Goal: Check status: Check status

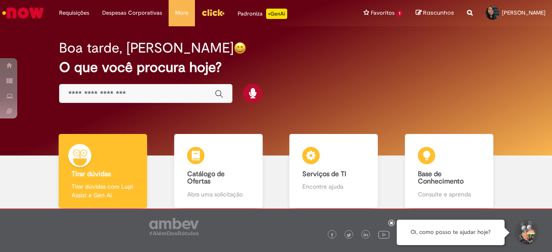
click at [390, 225] on icon at bounding box center [391, 223] width 3 height 4
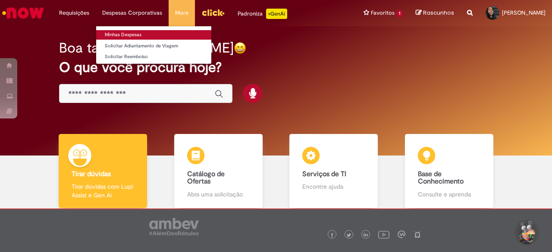
click at [131, 33] on link "Minhas Despesas" at bounding box center [153, 34] width 115 height 9
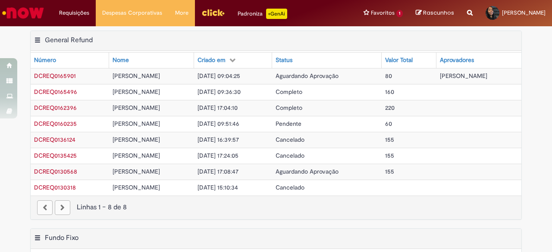
click at [293, 72] on span "Aguardando Aprovação" at bounding box center [307, 76] width 63 height 8
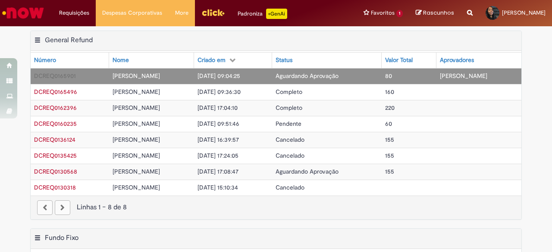
click at [236, 80] on td "[DATE] 09:04:25" at bounding box center [233, 76] width 79 height 16
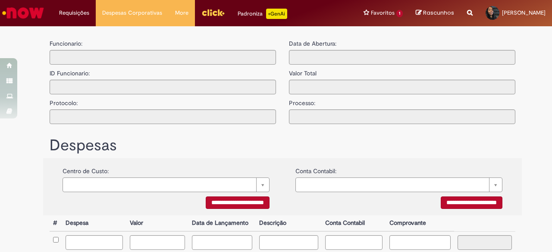
type input "**********"
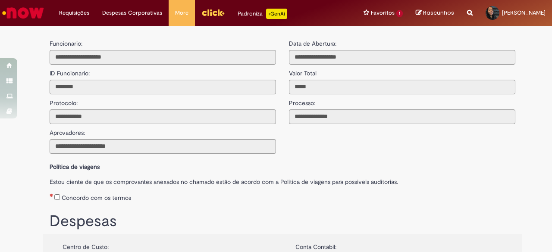
click at [70, 73] on label "ID Funcionario:" at bounding box center [70, 71] width 40 height 13
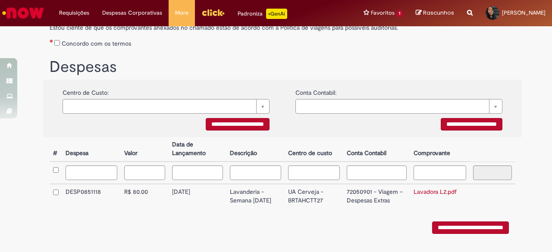
scroll to position [177, 0]
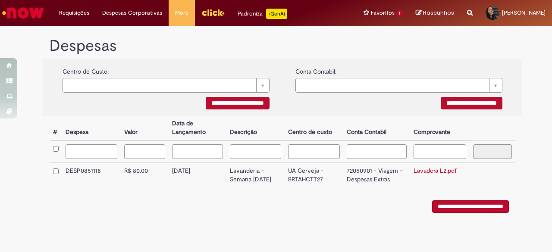
click at [435, 168] on link "Lavadora L2.pdf" at bounding box center [435, 171] width 43 height 8
